Goal: Transaction & Acquisition: Purchase product/service

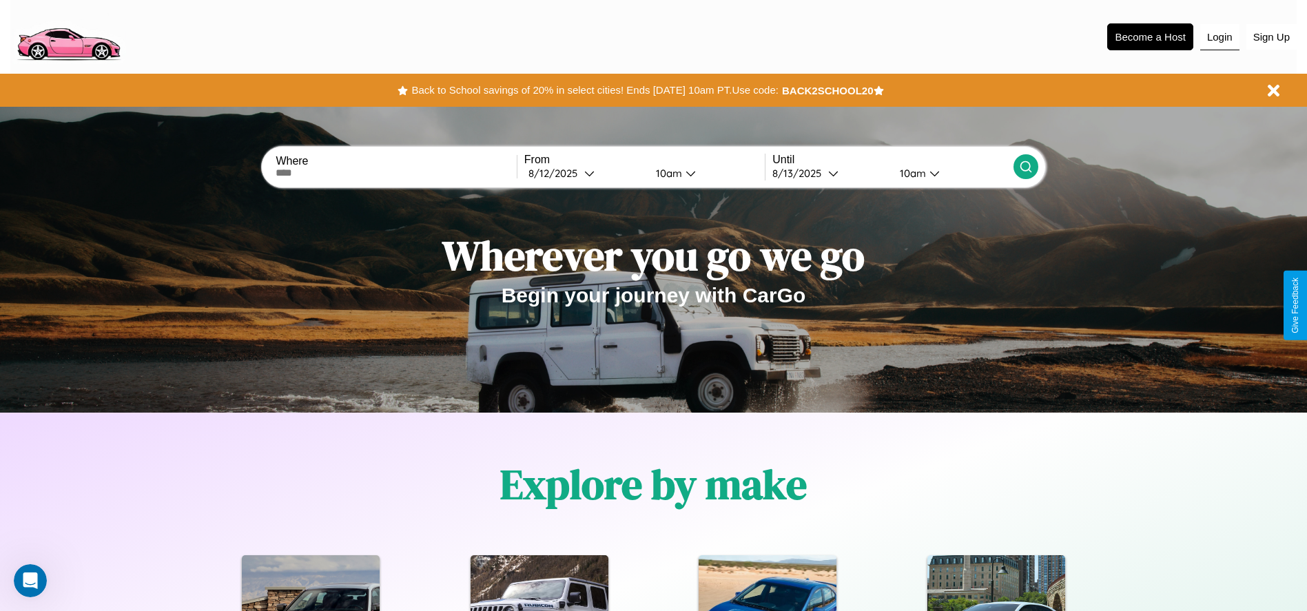
click at [1219, 37] on button "Login" at bounding box center [1219, 37] width 39 height 26
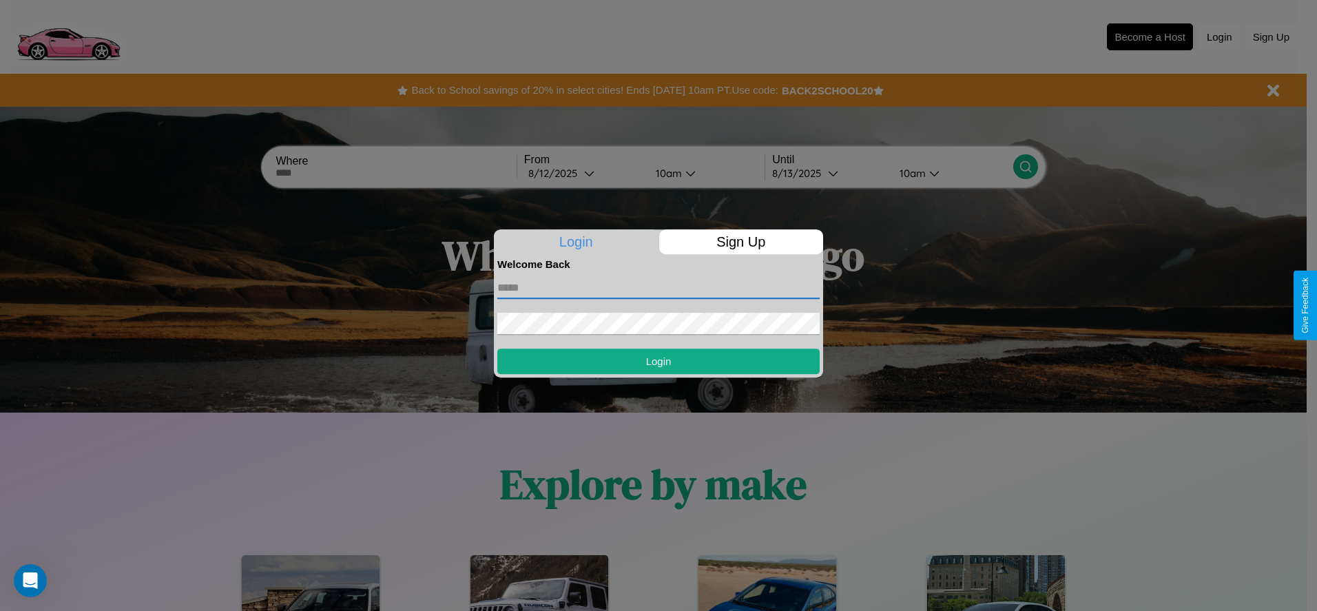
click at [659, 287] on input "text" at bounding box center [658, 288] width 322 height 22
type input "**********"
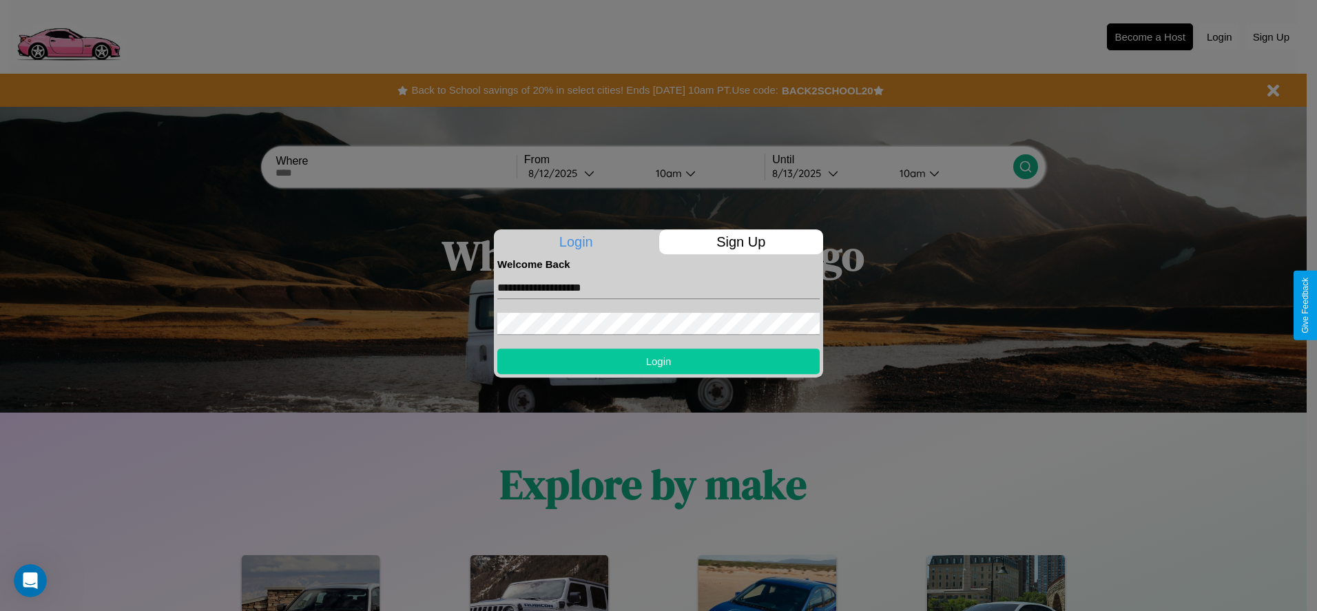
click at [659, 361] on button "Login" at bounding box center [658, 361] width 322 height 25
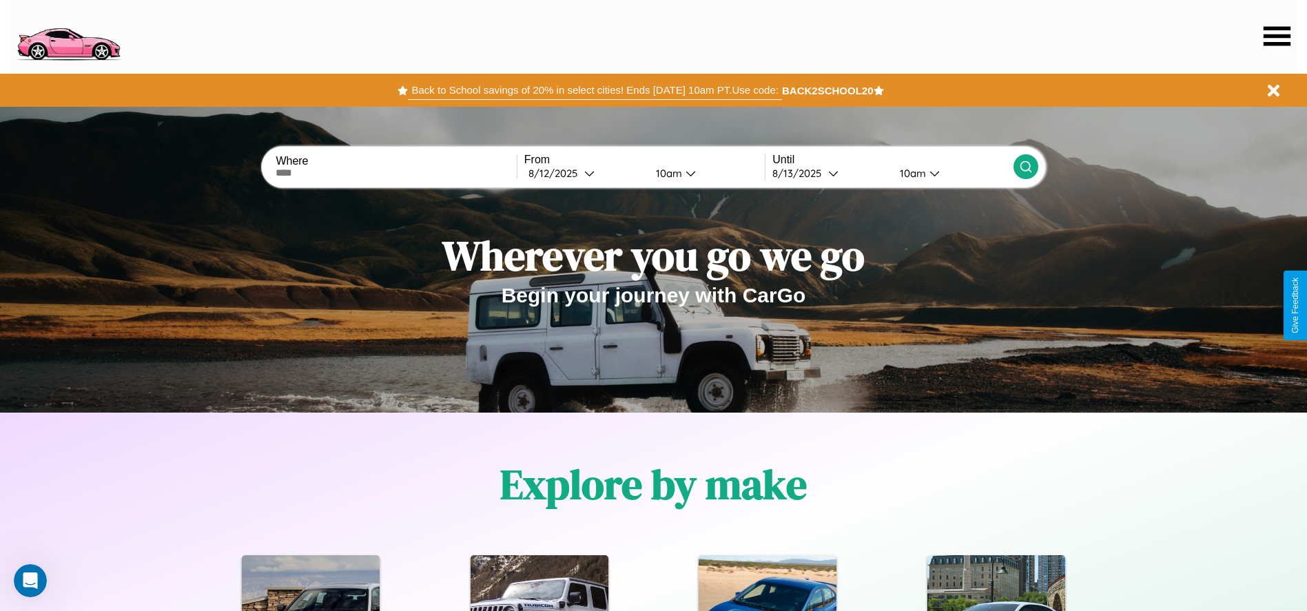
click at [595, 90] on button "Back to School savings of 20% in select cities! Ends 9/1 at 10am PT. Use code:" at bounding box center [594, 90] width 373 height 19
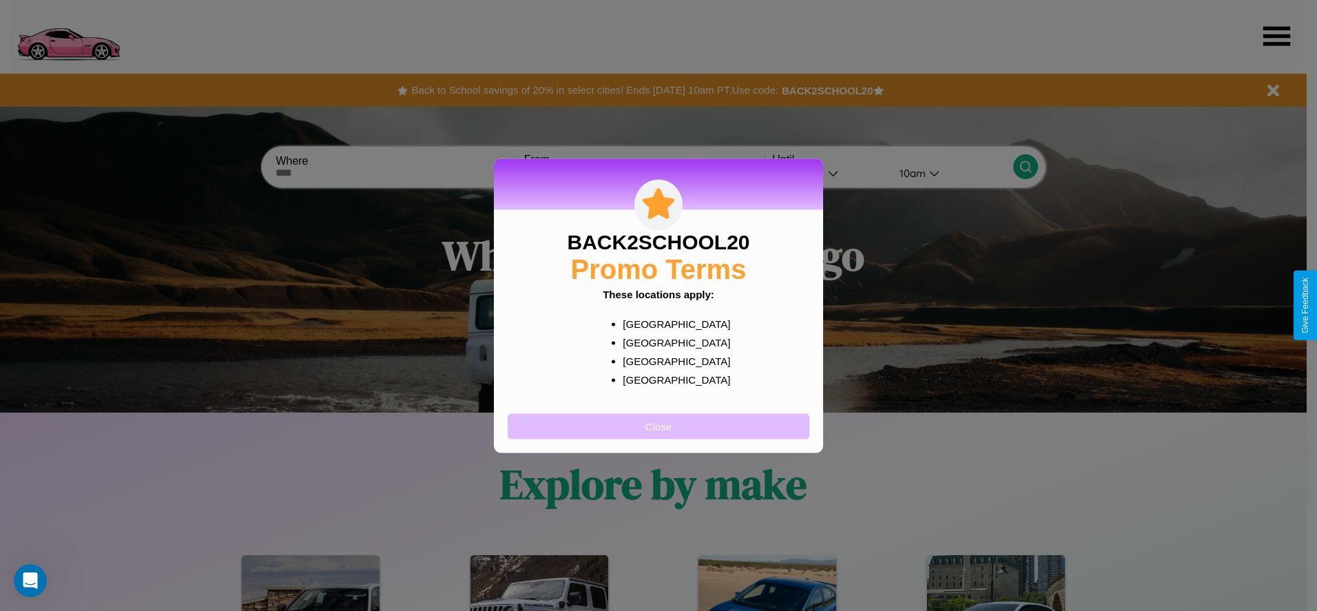
click at [659, 426] on button "Close" at bounding box center [659, 425] width 302 height 25
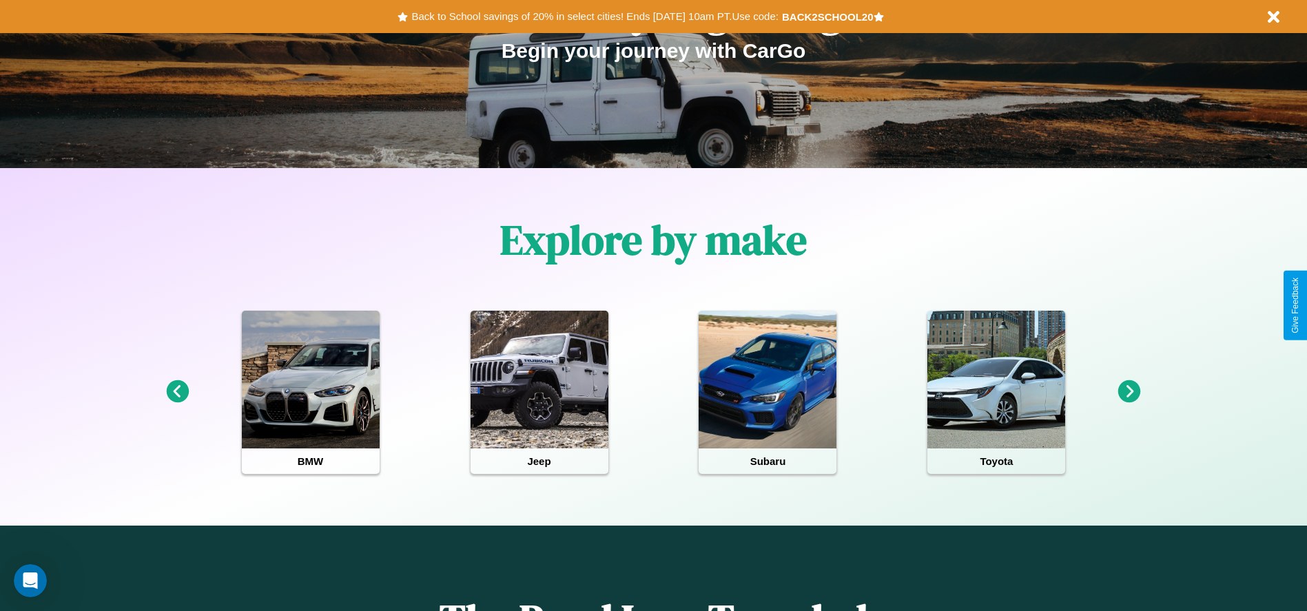
scroll to position [286, 0]
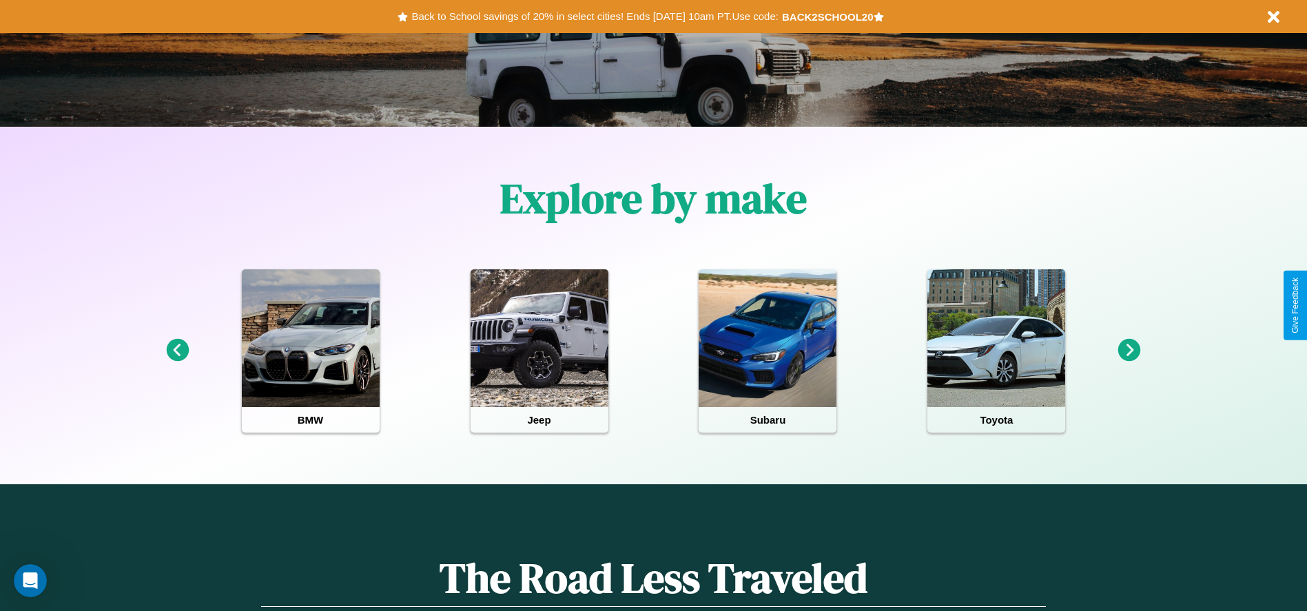
click at [1129, 351] on icon at bounding box center [1129, 350] width 23 height 23
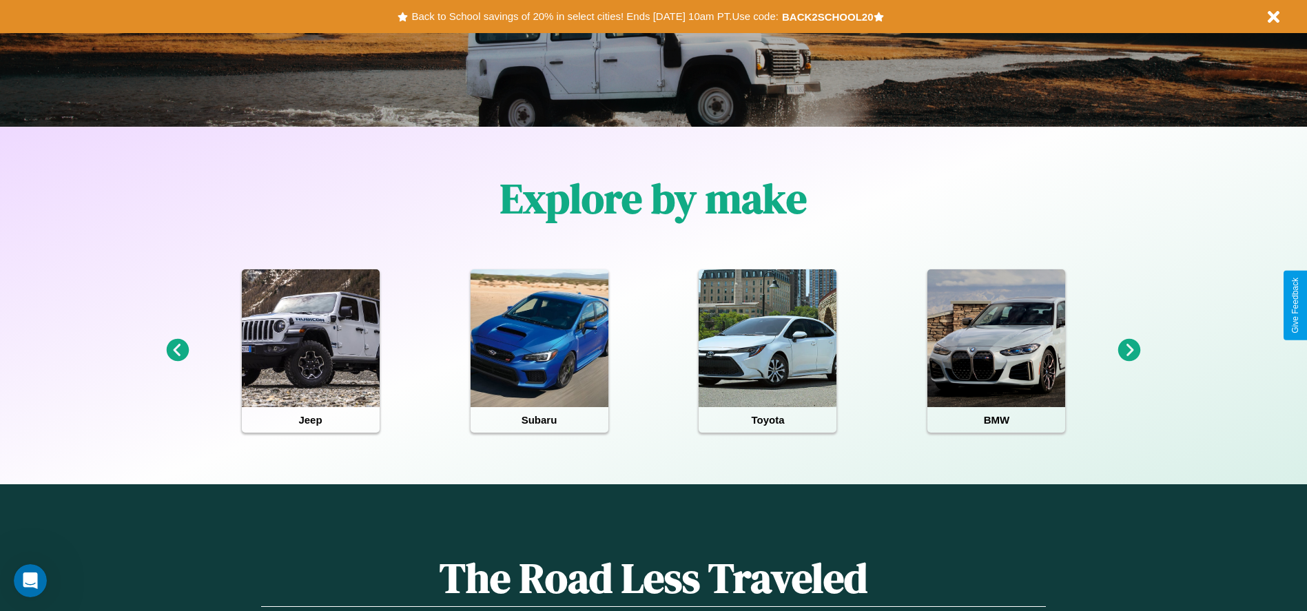
click at [1129, 351] on icon at bounding box center [1129, 350] width 23 height 23
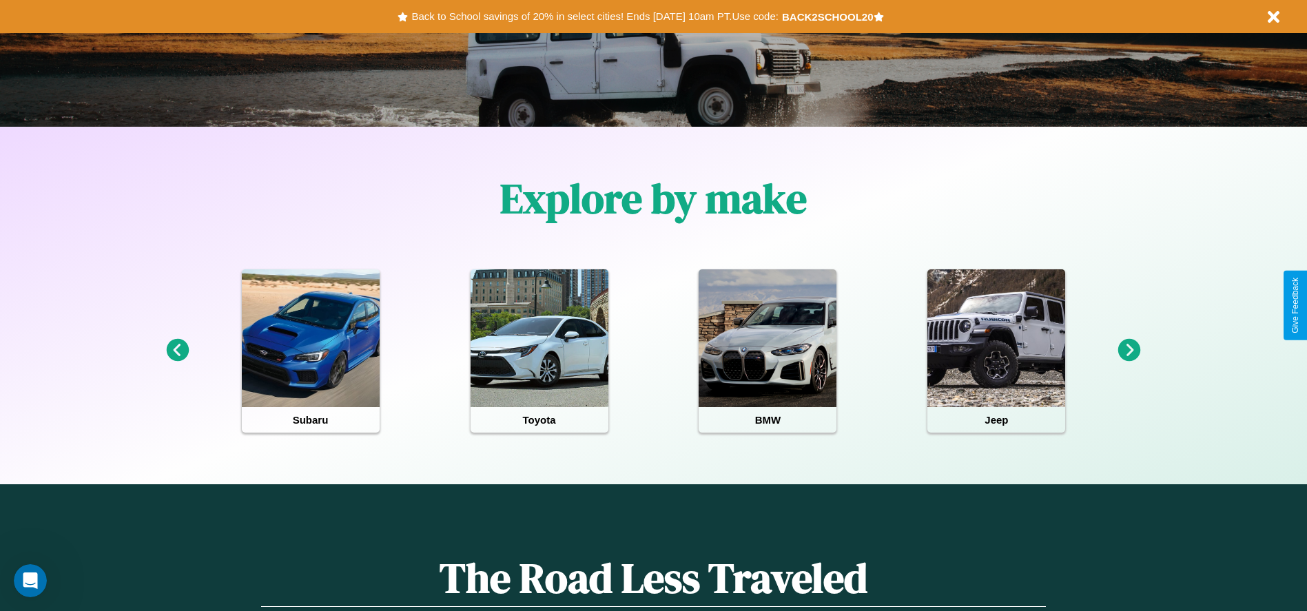
click at [1129, 351] on icon at bounding box center [1129, 350] width 23 height 23
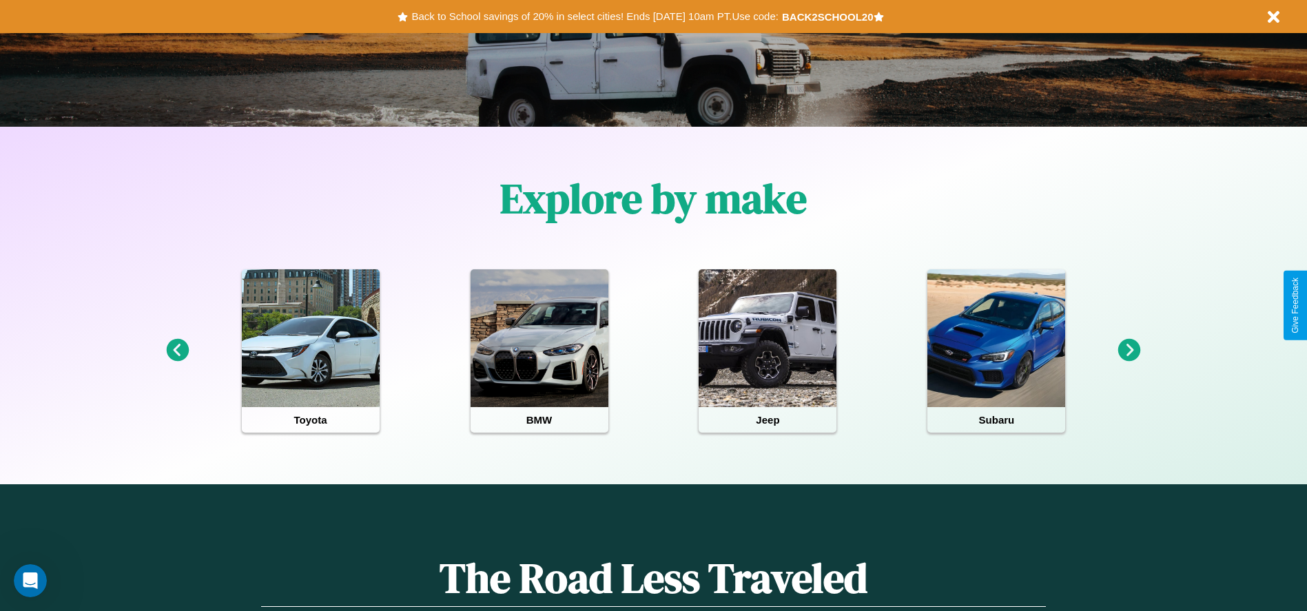
click at [1129, 351] on icon at bounding box center [1129, 350] width 23 height 23
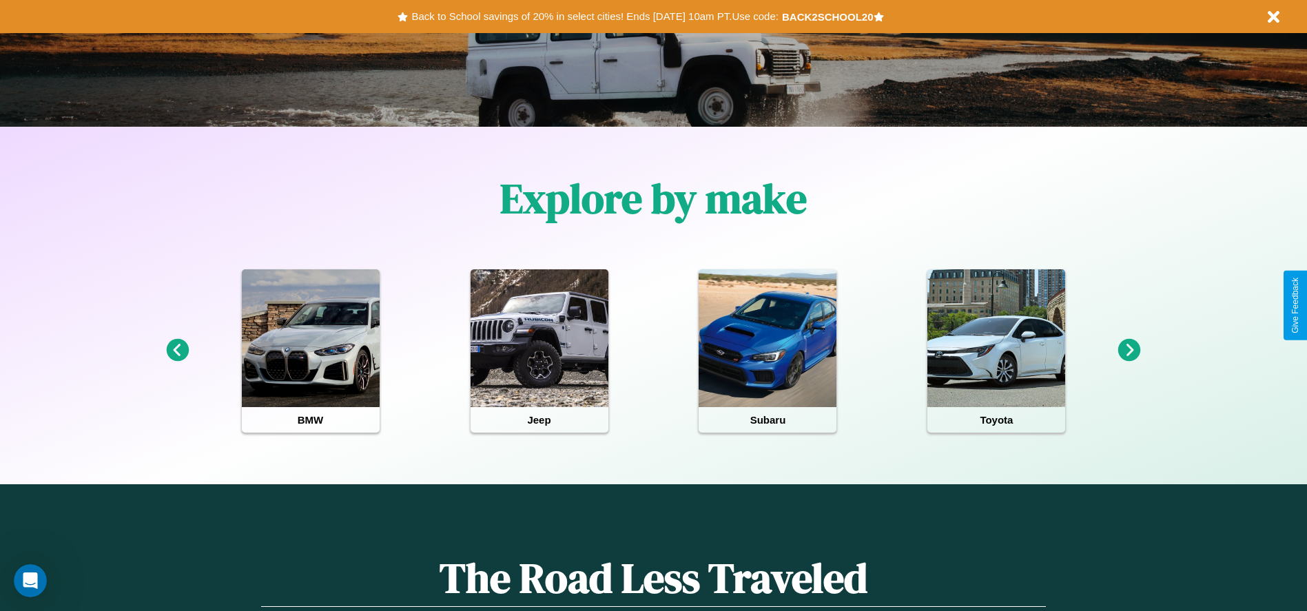
click at [177, 351] on icon at bounding box center [177, 350] width 23 height 23
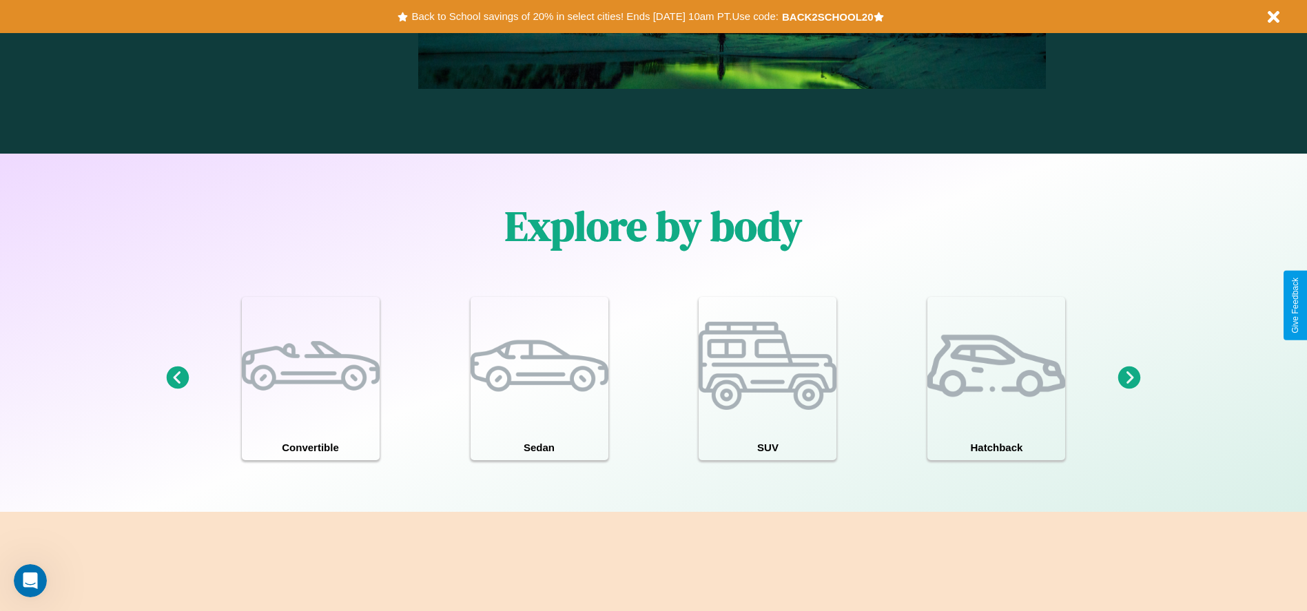
scroll to position [1202, 0]
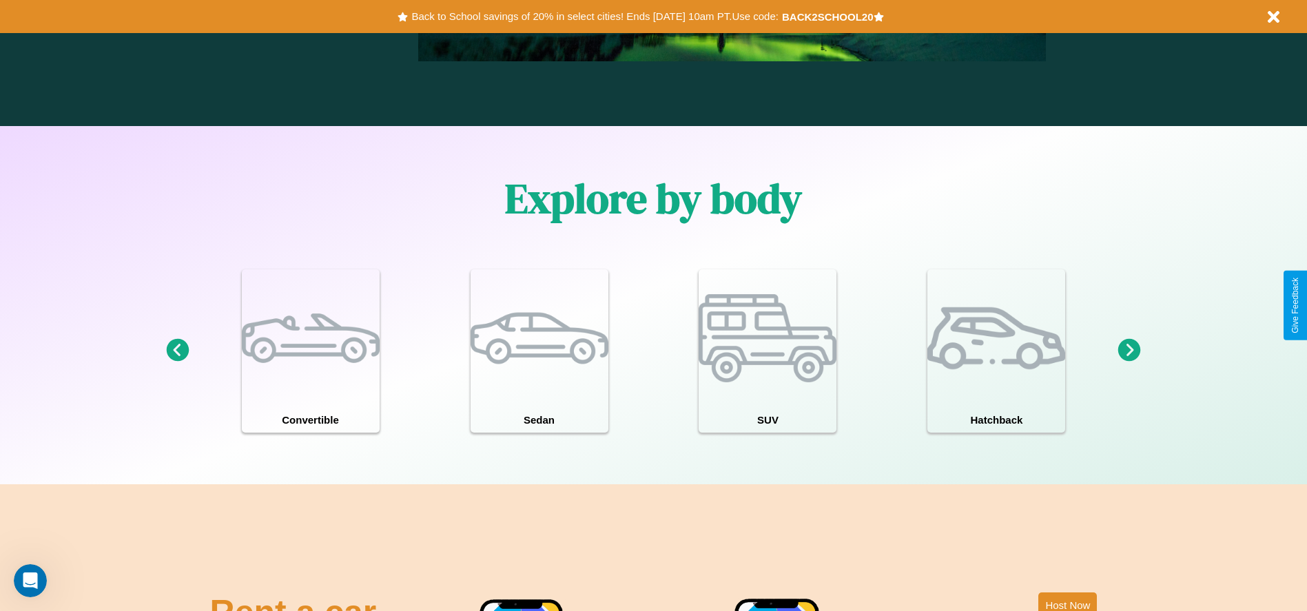
click at [1129, 351] on icon at bounding box center [1129, 350] width 23 height 23
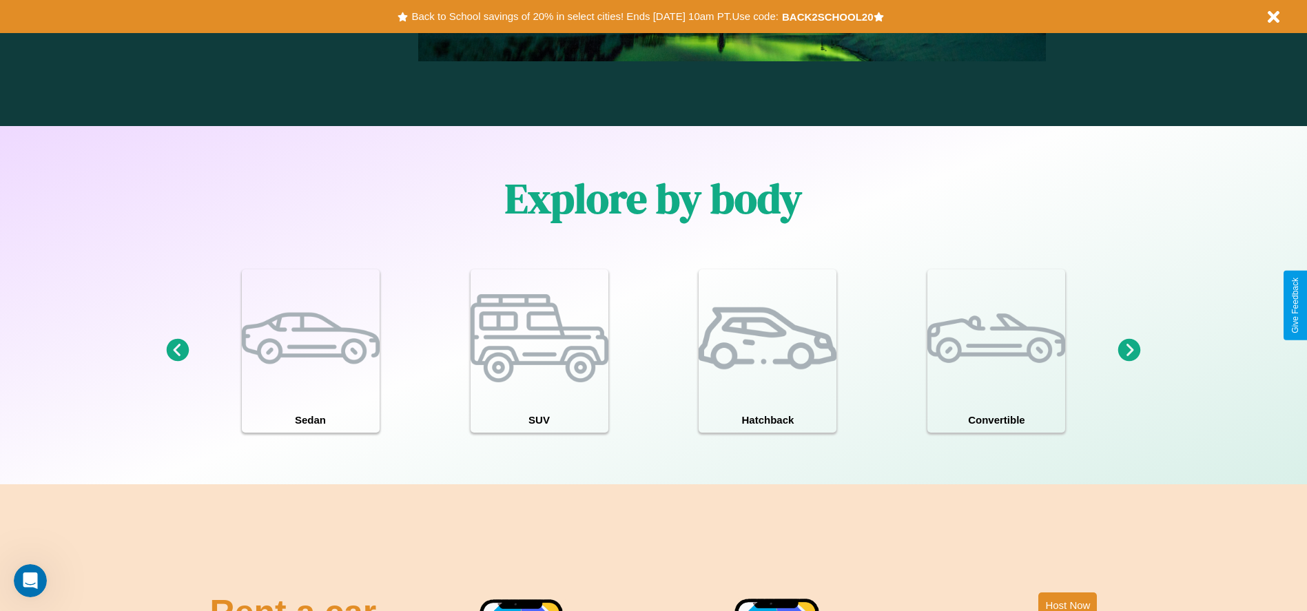
click at [1129, 351] on icon at bounding box center [1129, 350] width 23 height 23
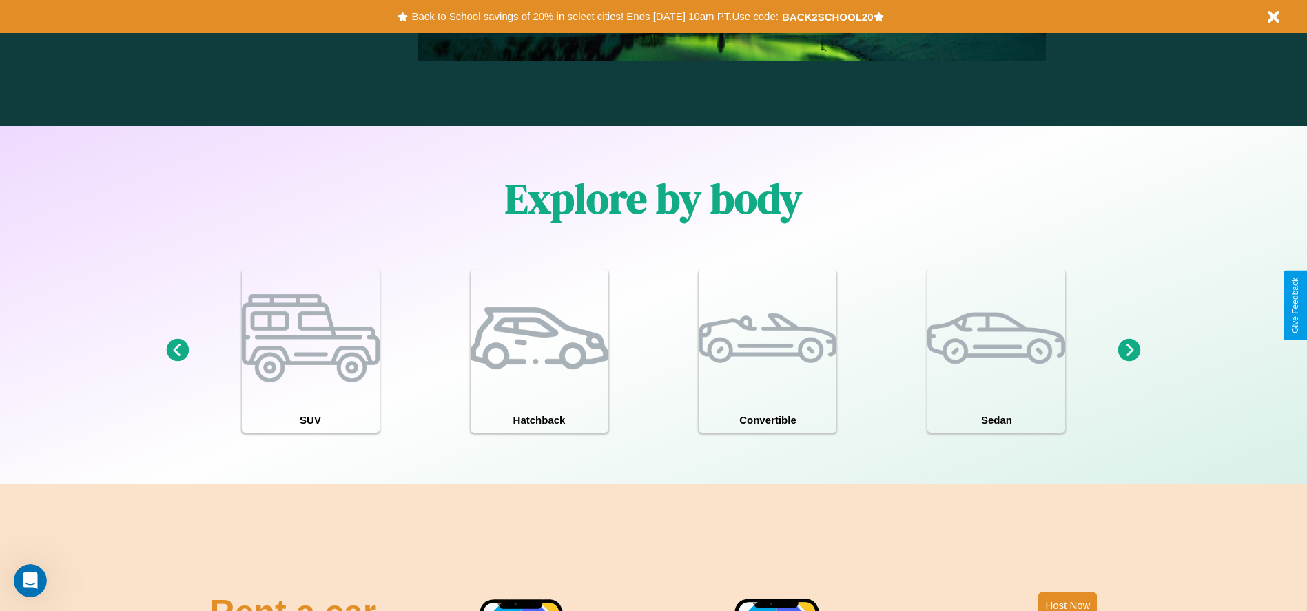
click at [1129, 351] on icon at bounding box center [1129, 350] width 23 height 23
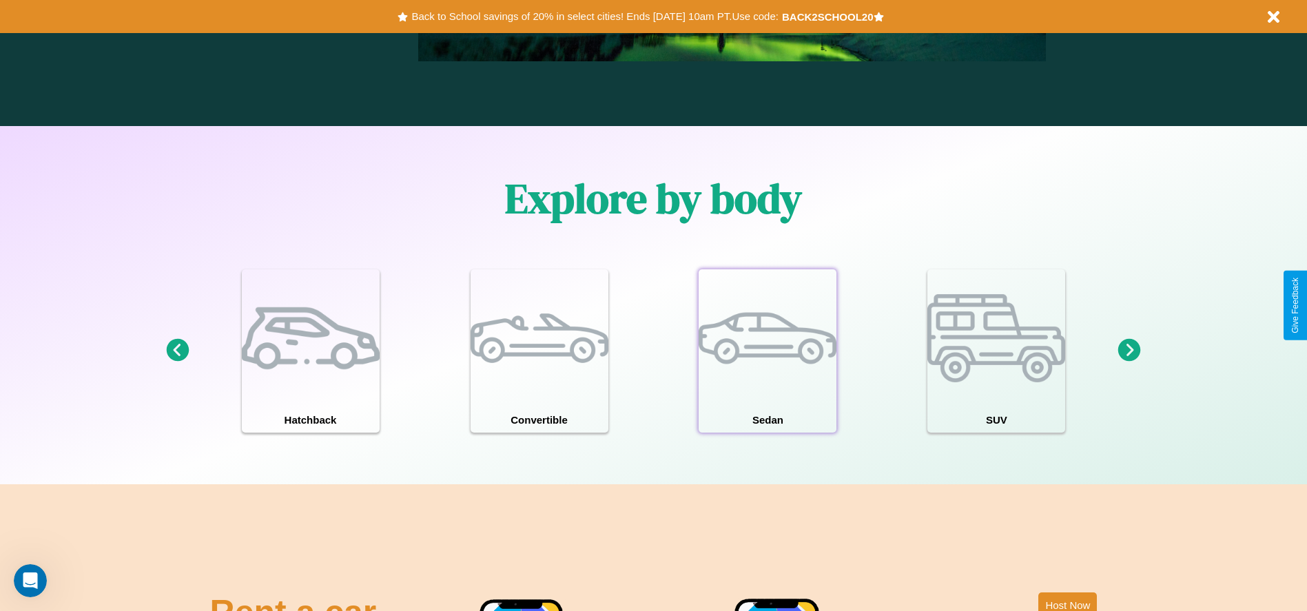
click at [767, 351] on div at bounding box center [768, 338] width 138 height 138
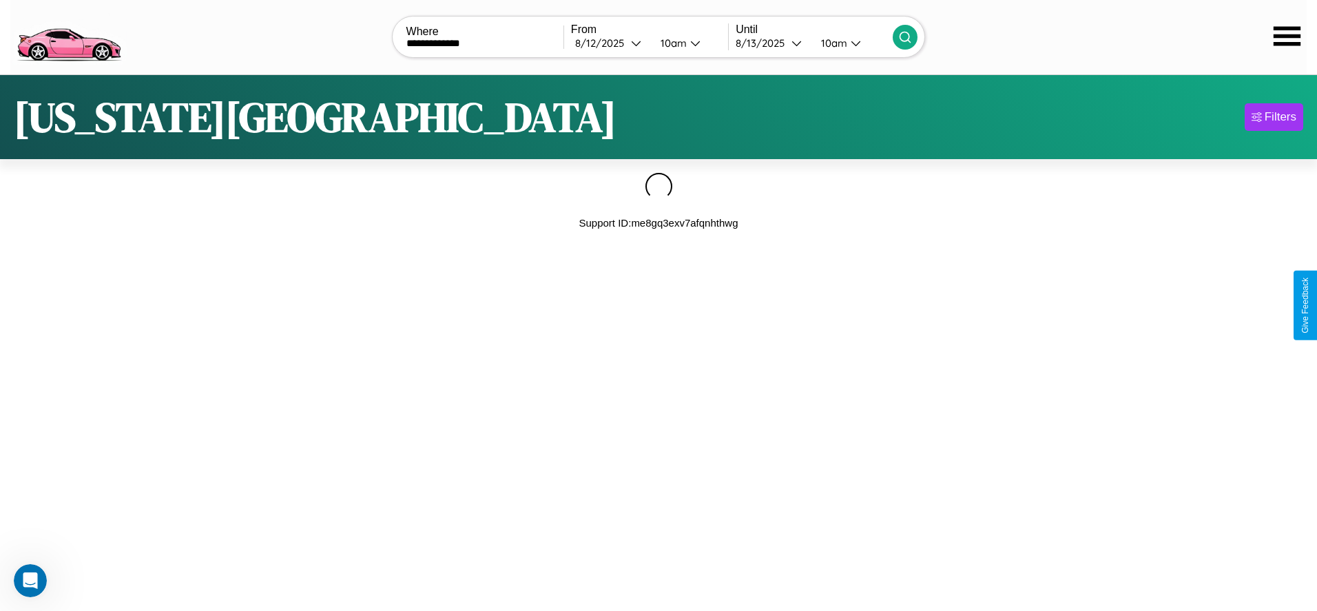
type input "**********"
click at [905, 37] on icon at bounding box center [905, 37] width 14 height 14
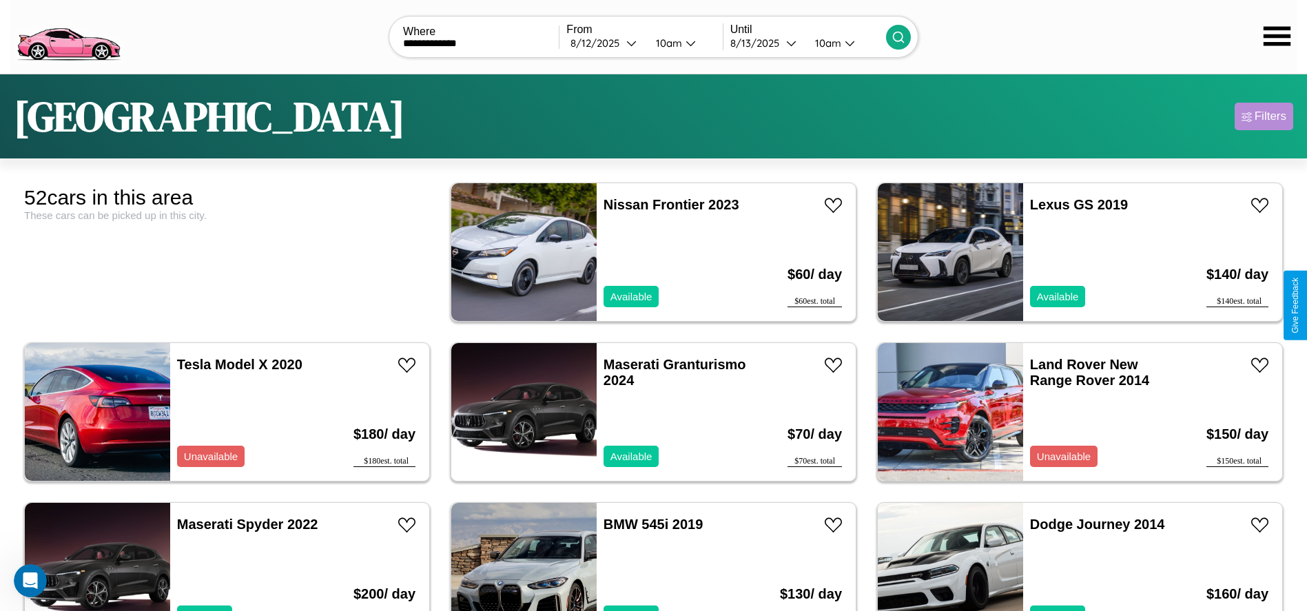
click at [1263, 116] on div "Filters" at bounding box center [1271, 117] width 32 height 14
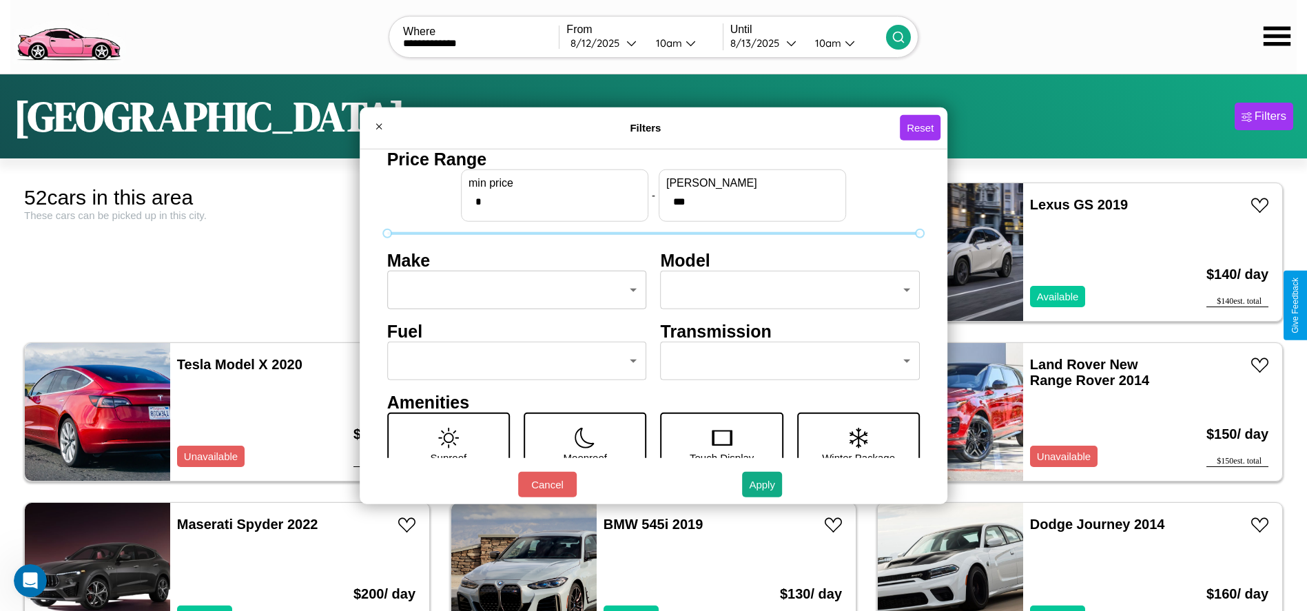
click at [513, 290] on body "**********" at bounding box center [653, 348] width 1307 height 697
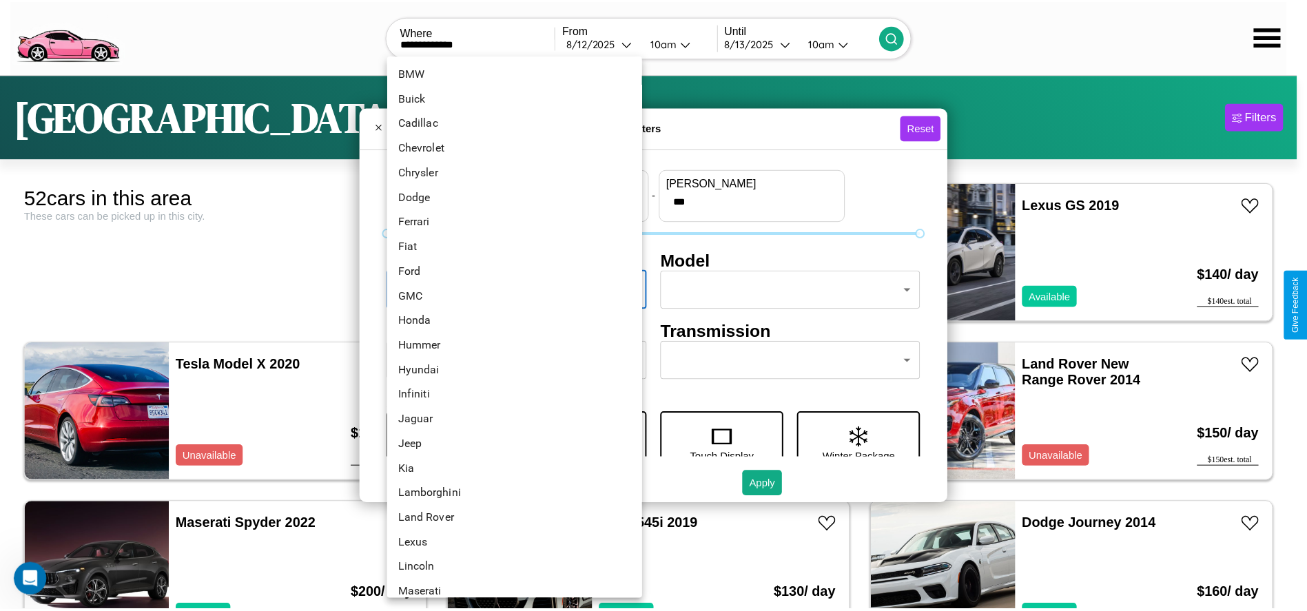
scroll to position [167, 0]
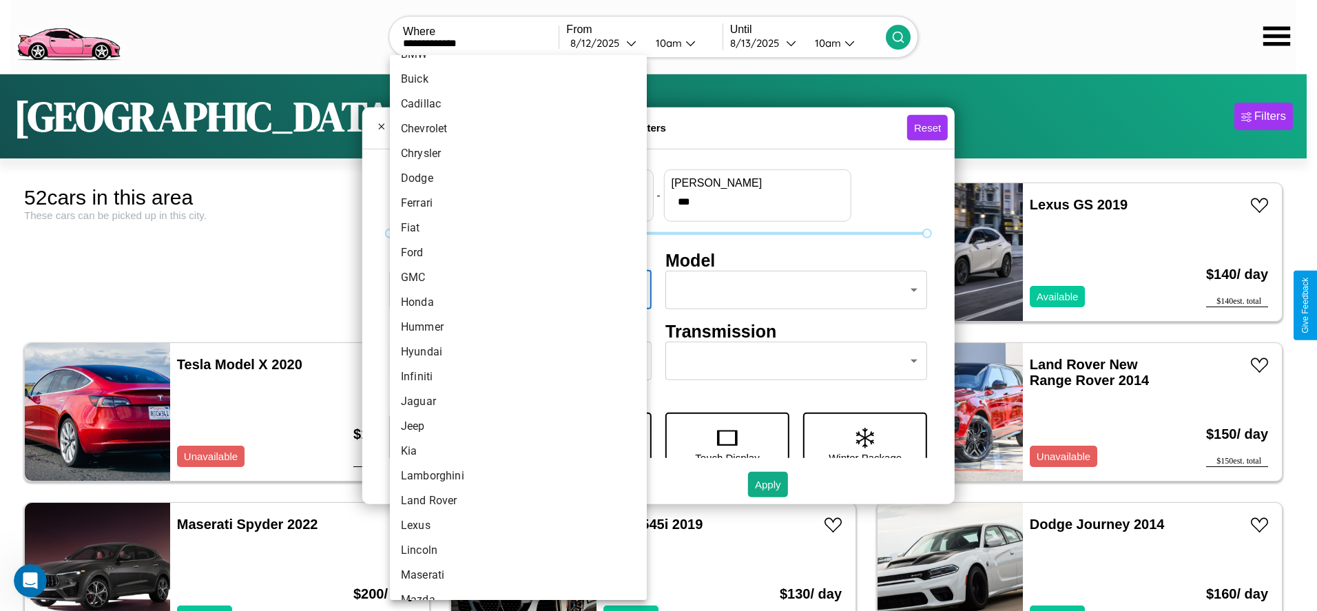
click at [513, 327] on li "Hummer" at bounding box center [518, 327] width 257 height 25
type input "******"
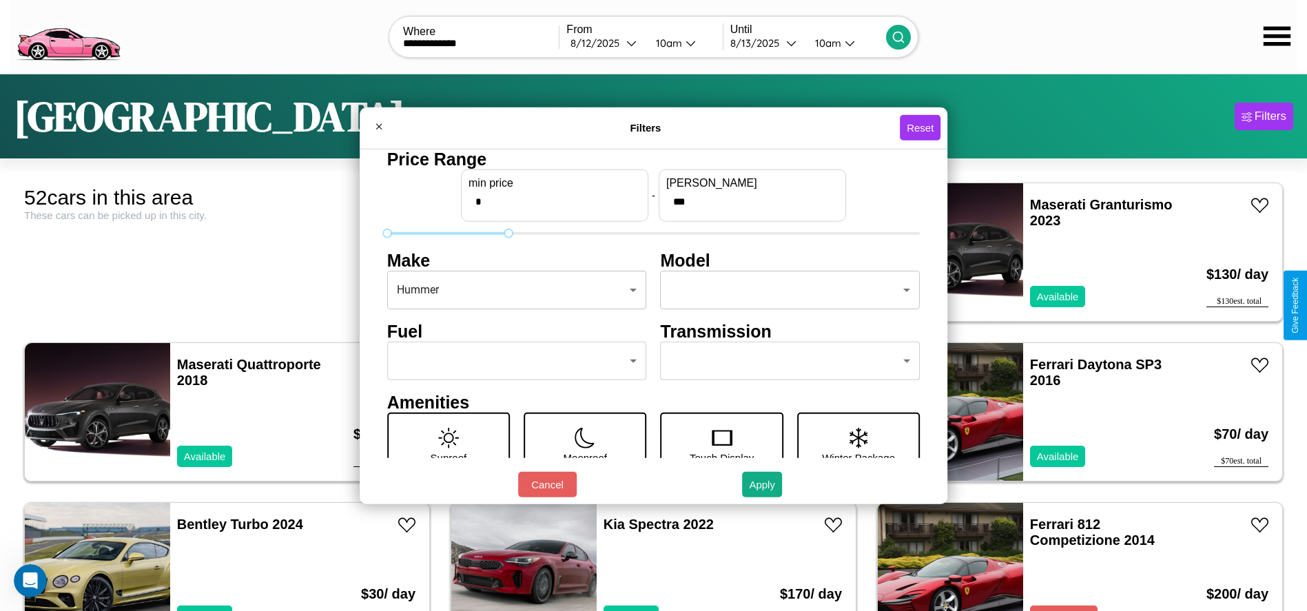
type input "***"
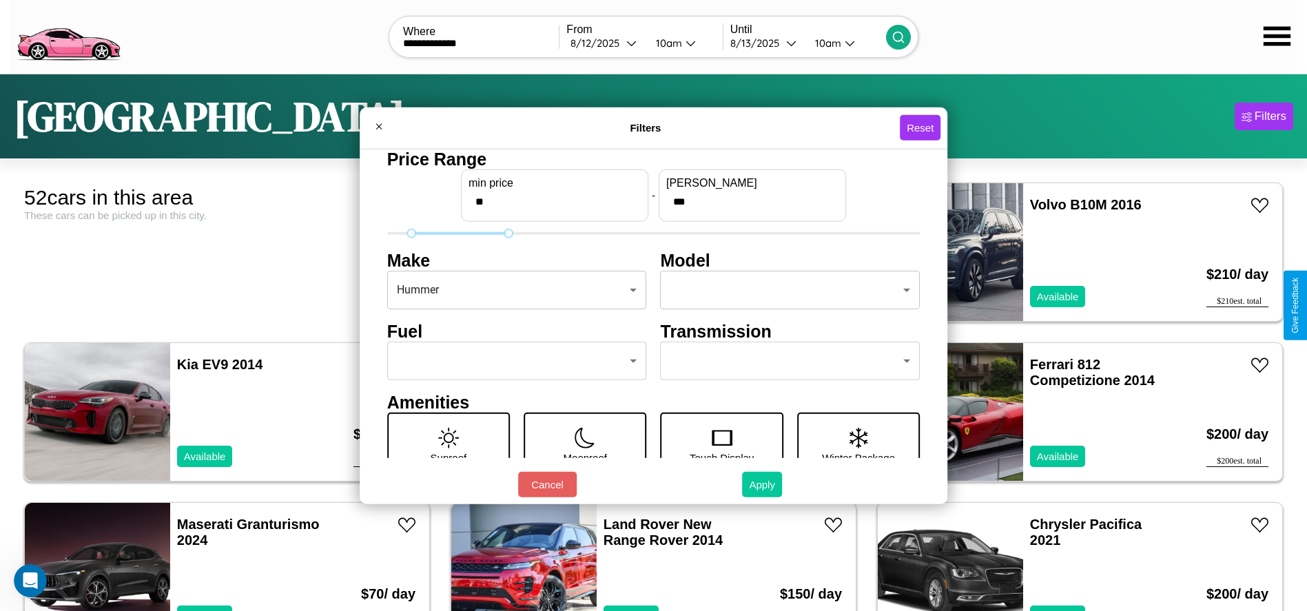
type input "**"
click at [763, 484] on button "Apply" at bounding box center [762, 484] width 40 height 25
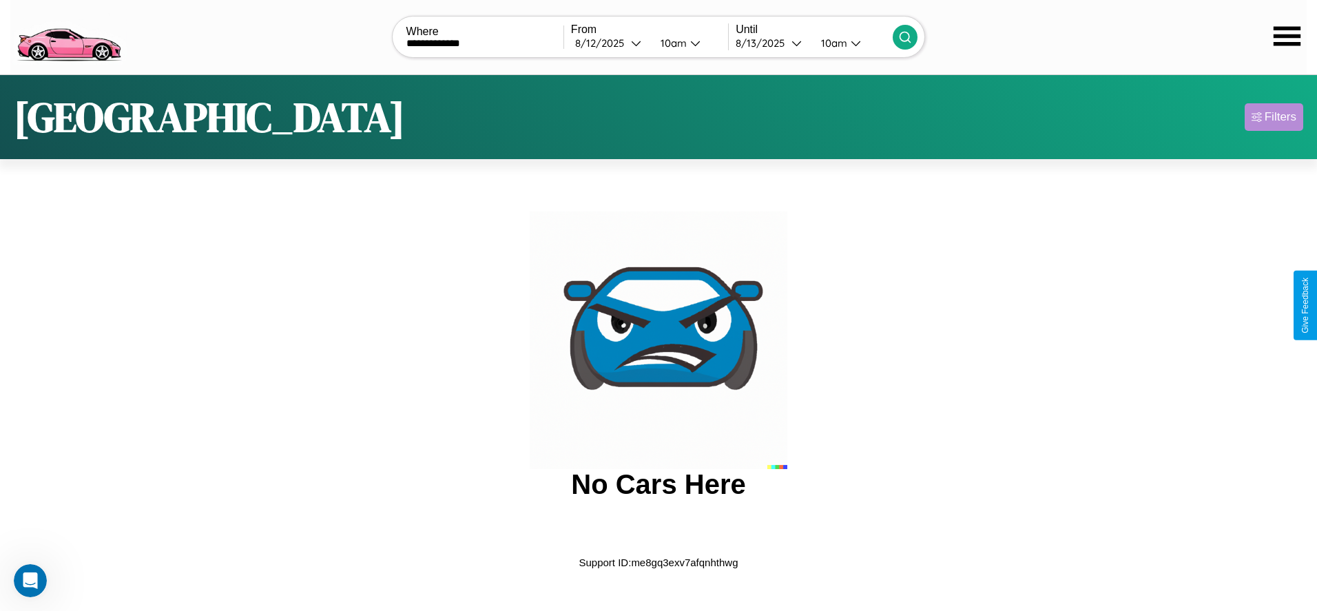
click at [1274, 116] on div "Filters" at bounding box center [1281, 117] width 32 height 14
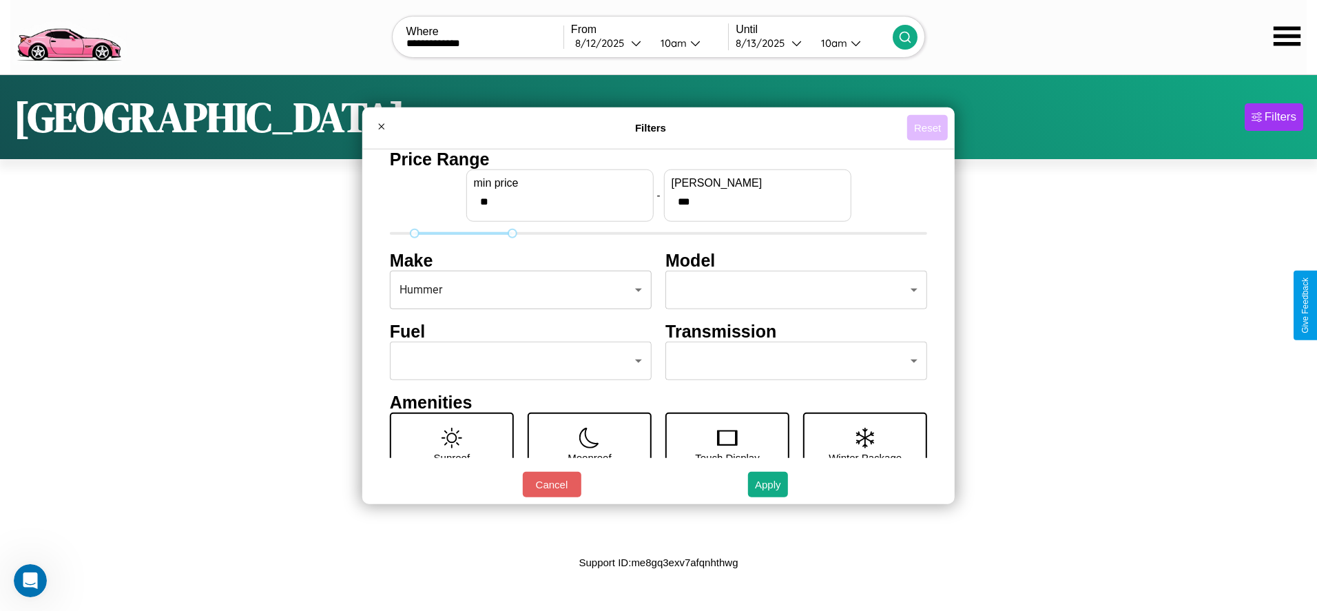
click at [927, 127] on button "Reset" at bounding box center [927, 127] width 41 height 25
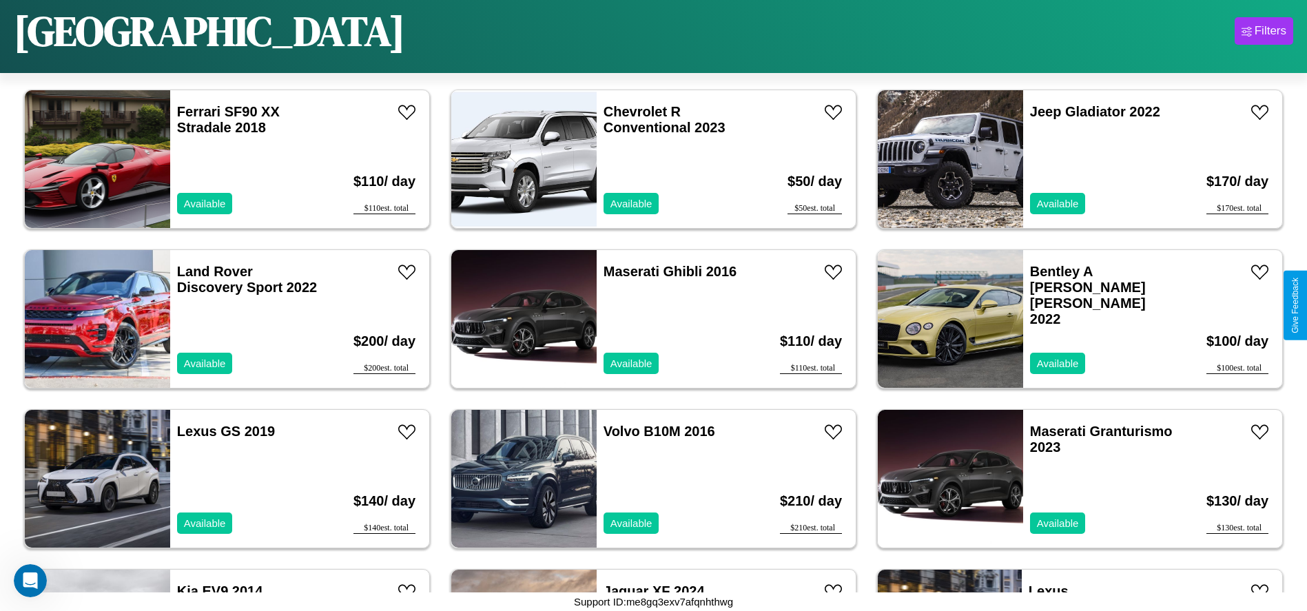
scroll to position [1752, 0]
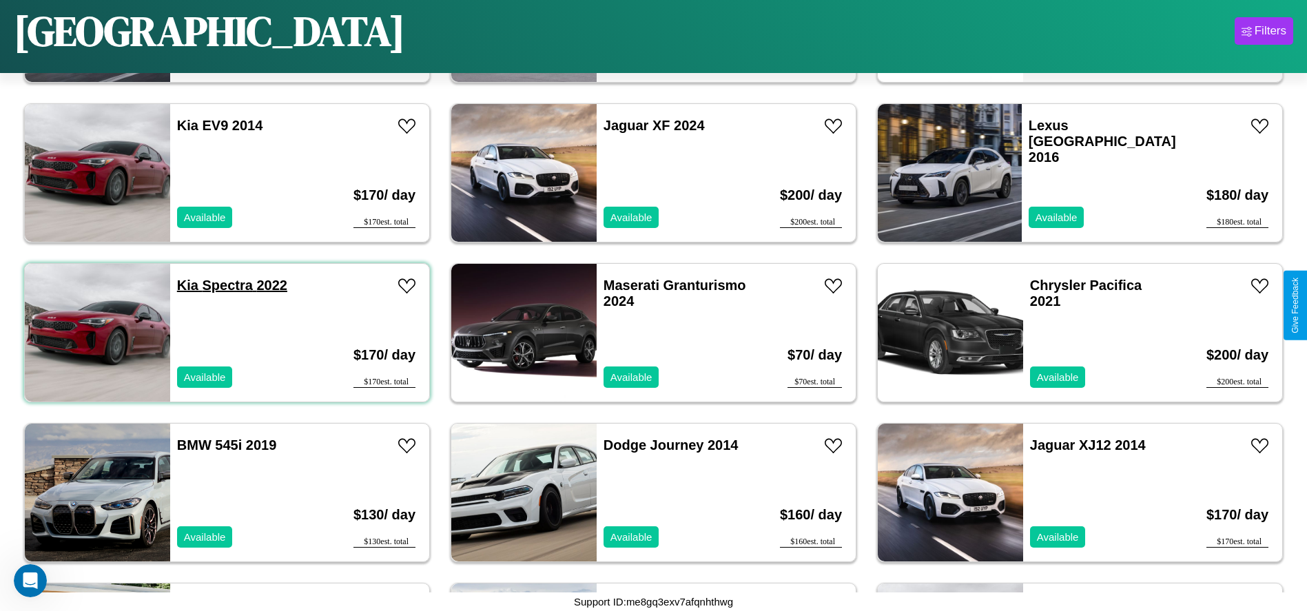
click at [186, 285] on link "Kia Spectra 2022" at bounding box center [232, 285] width 110 height 15
